Goal: Check status

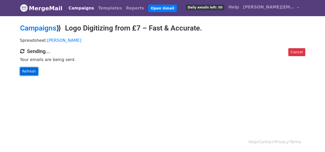
click at [28, 72] on link "Refresh" at bounding box center [29, 72] width 18 height 8
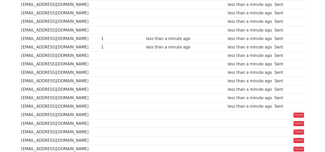
scroll to position [26, 0]
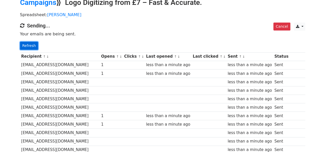
click at [27, 47] on link "Refresh" at bounding box center [29, 46] width 18 height 8
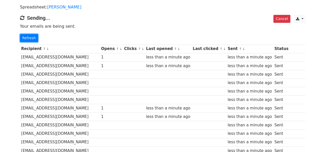
scroll to position [154, 0]
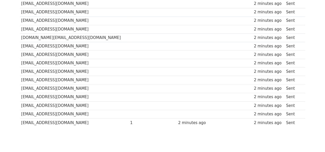
scroll to position [399, 0]
